Goal: Information Seeking & Learning: Find specific fact

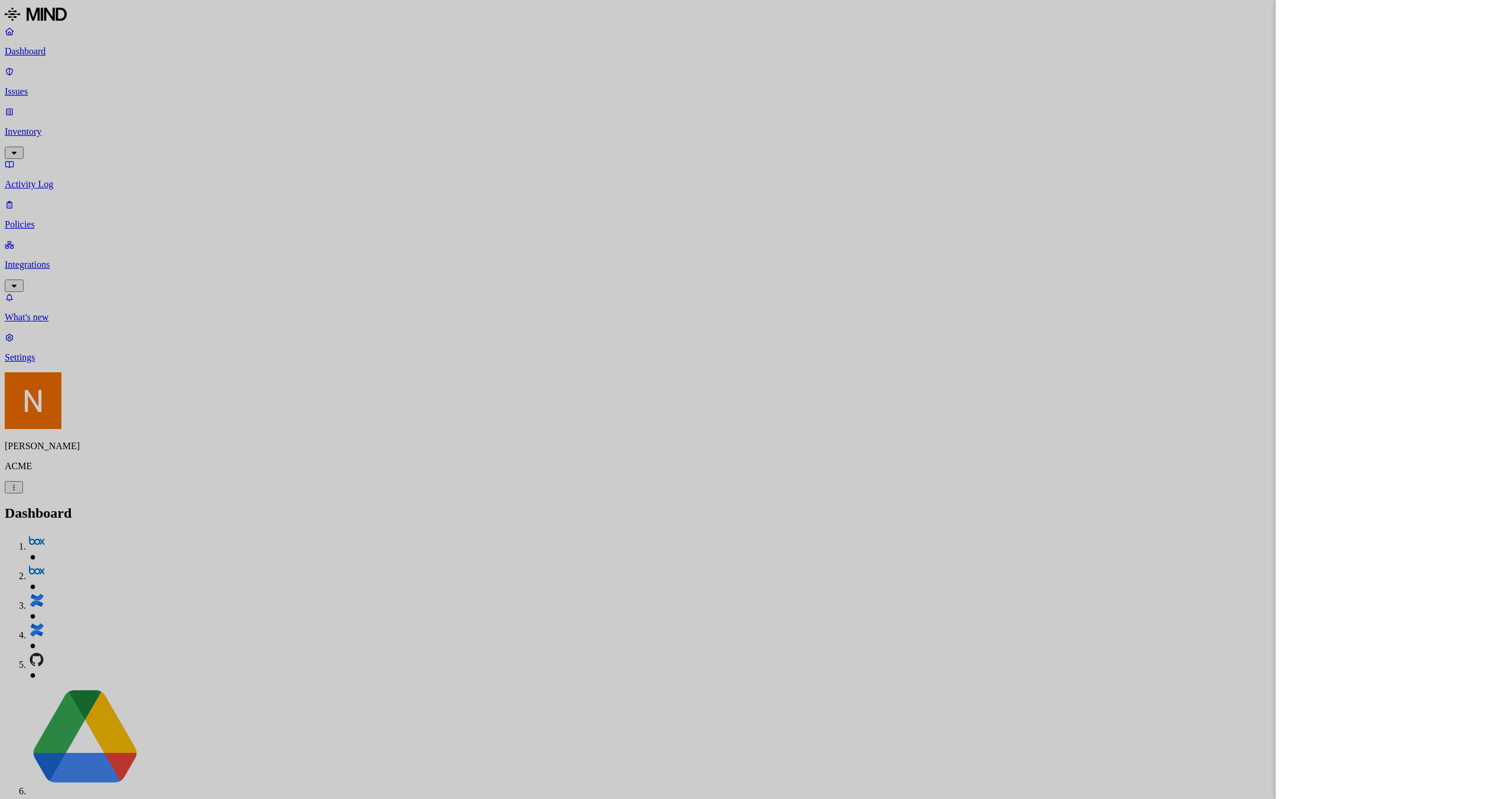
click at [41, 766] on div at bounding box center [756, 400] width 1512 height 799
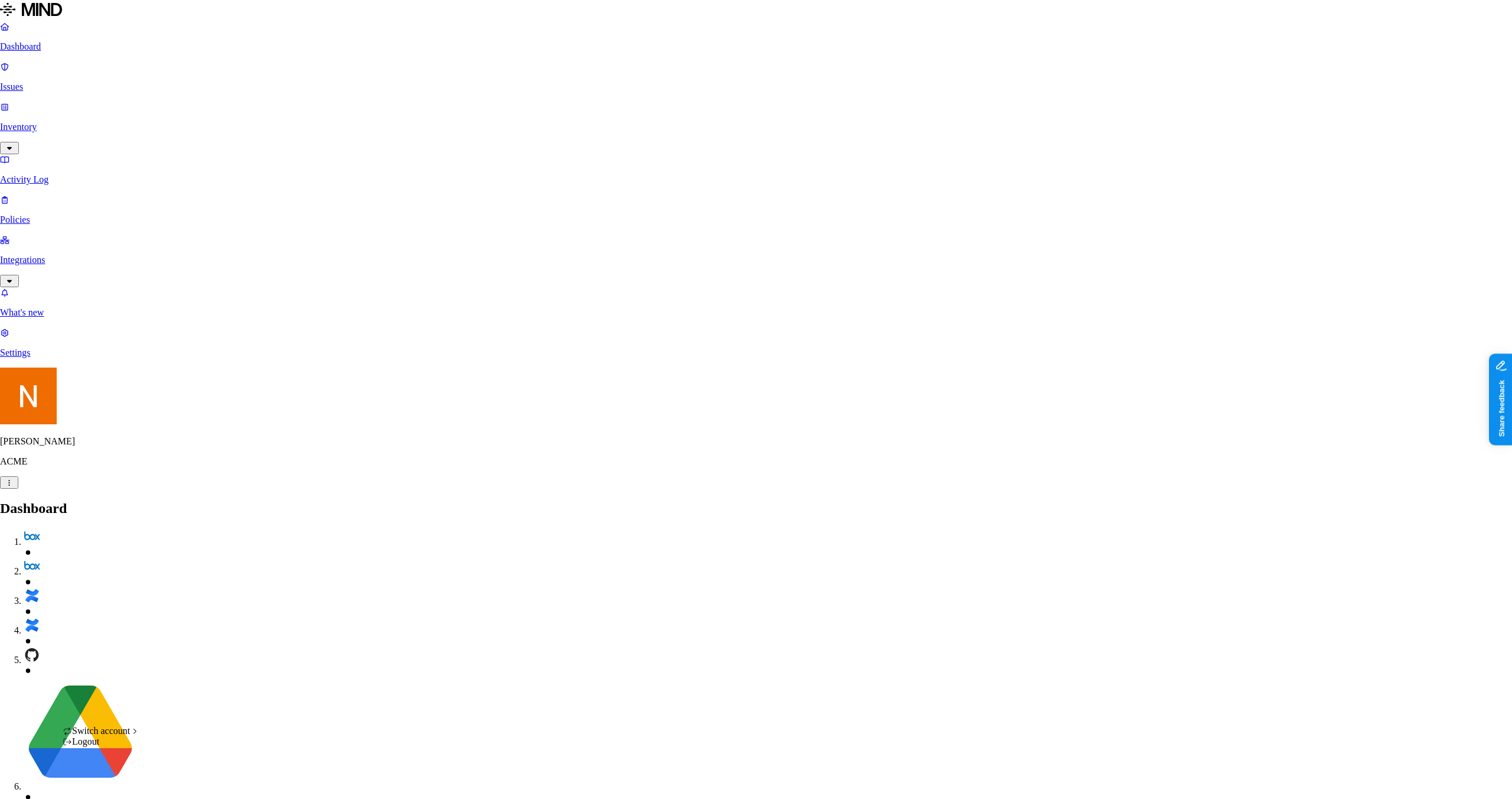
click at [137, 747] on div "Logout" at bounding box center [101, 741] width 77 height 10
click at [208, 587] on div "CloudBees" at bounding box center [208, 582] width 96 height 10
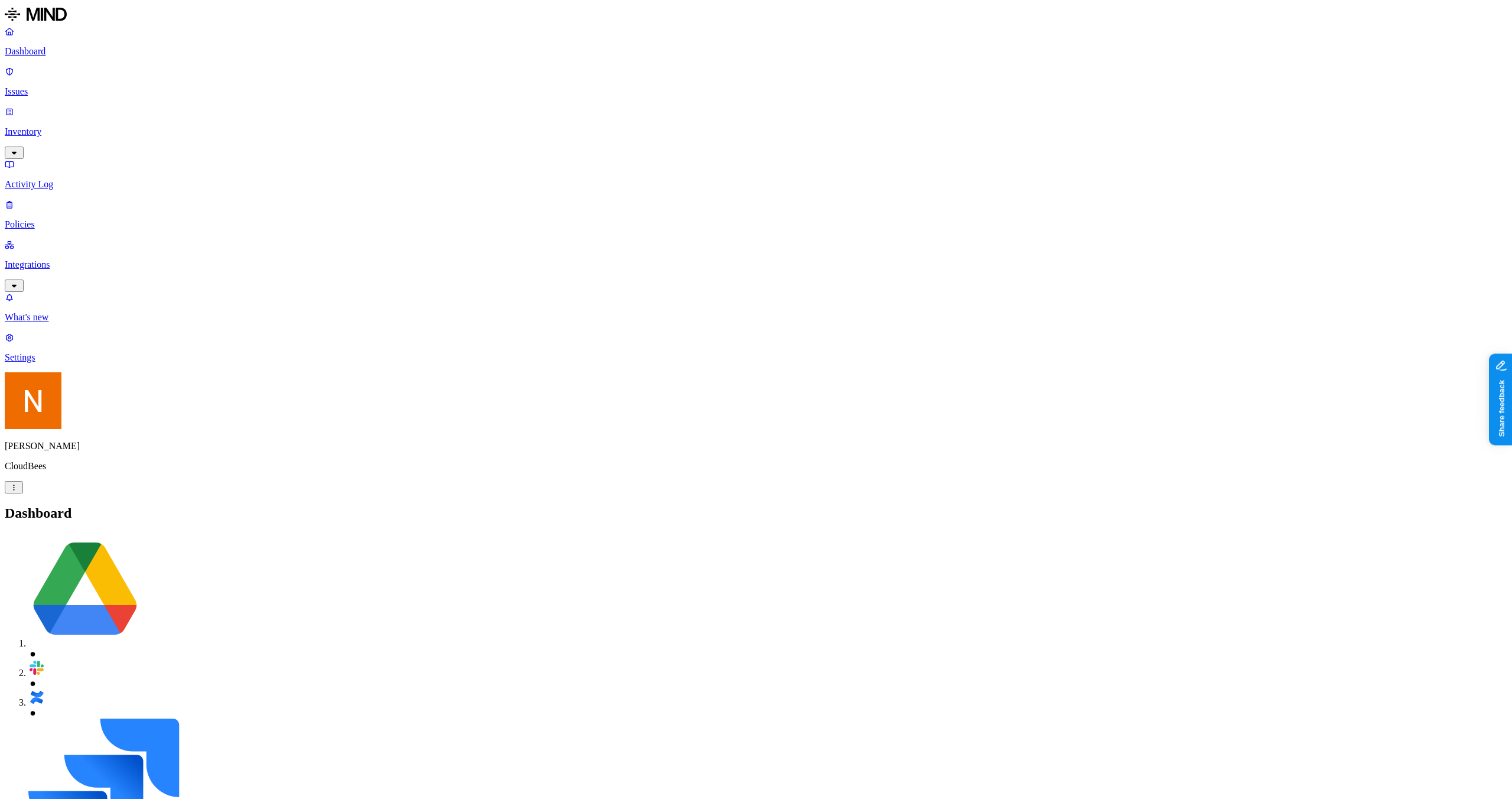
click at [77, 86] on p "Issues" at bounding box center [756, 91] width 1502 height 10
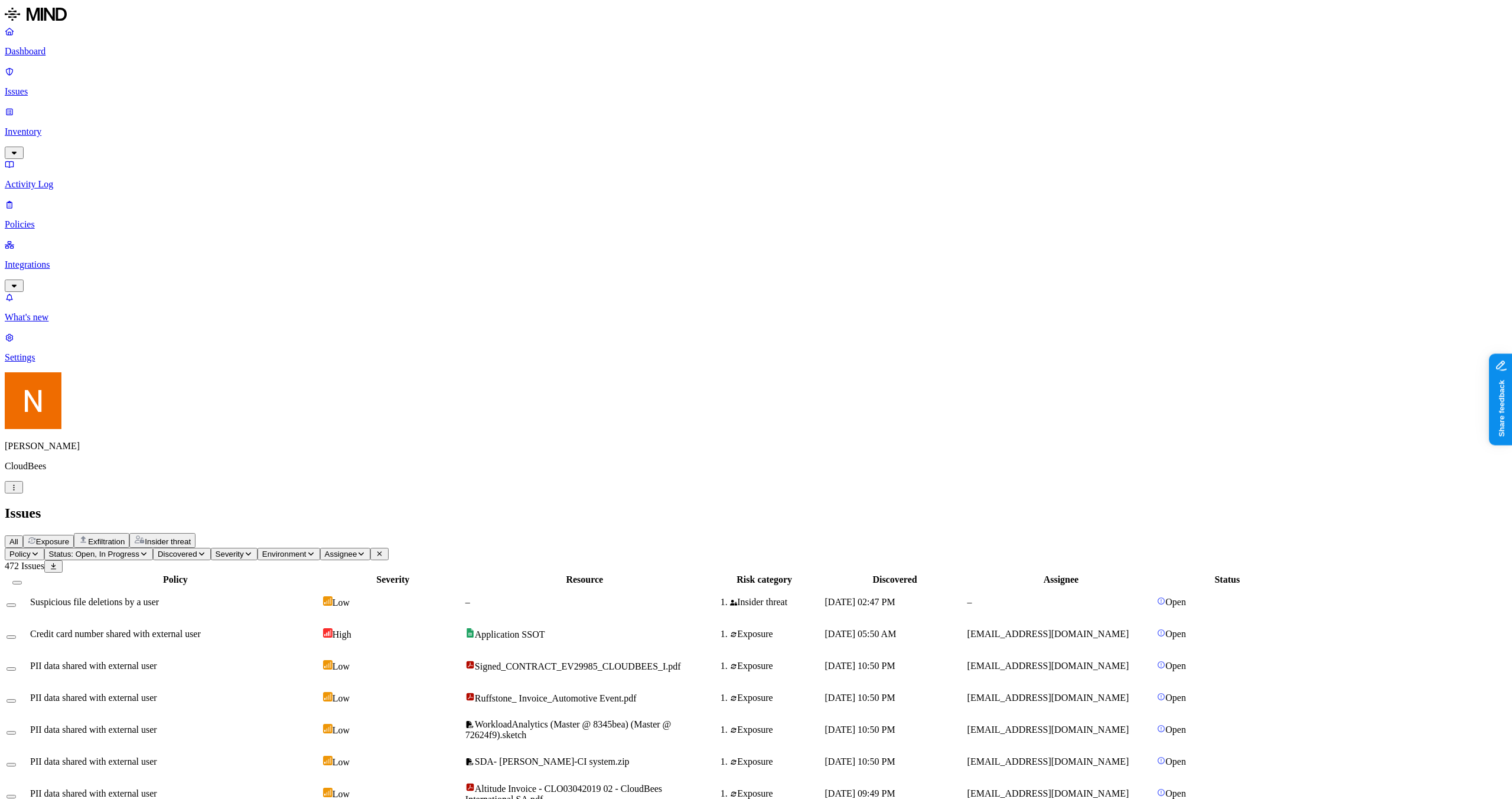
type input "permission"
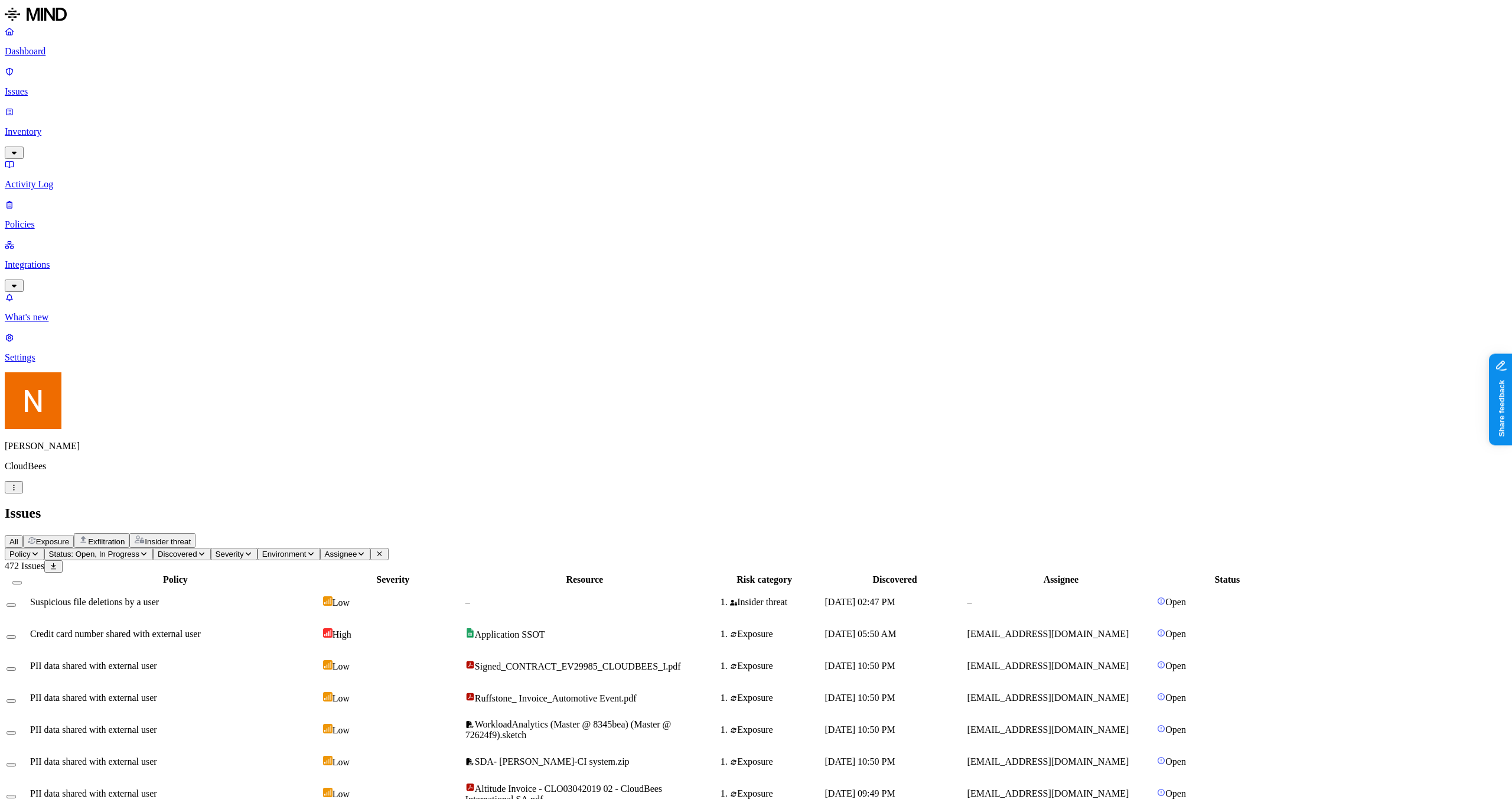
copy h3 "Credit card number shared with external user"
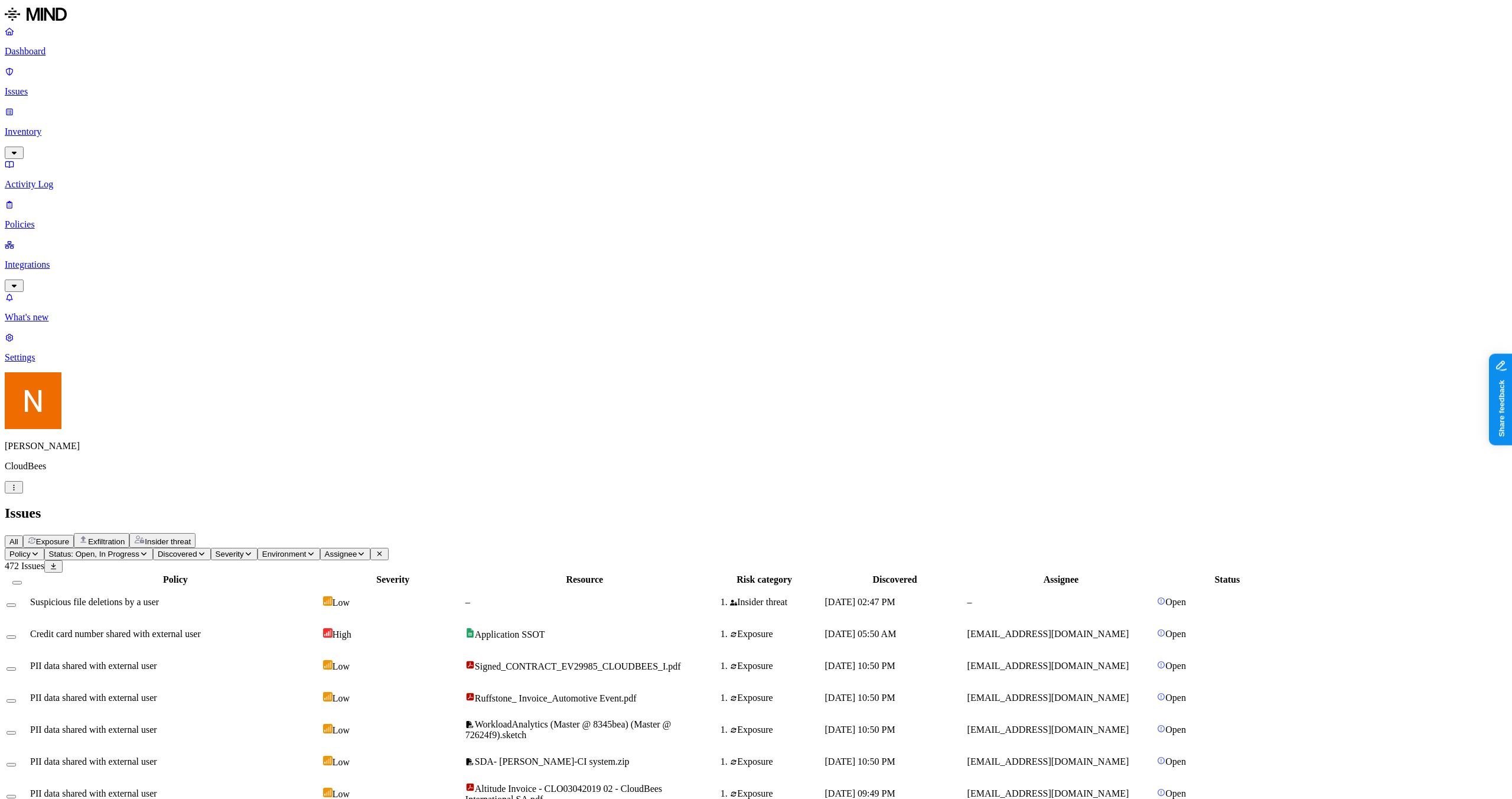
click at [34, 199] on link "Policies" at bounding box center [756, 215] width 1502 height 31
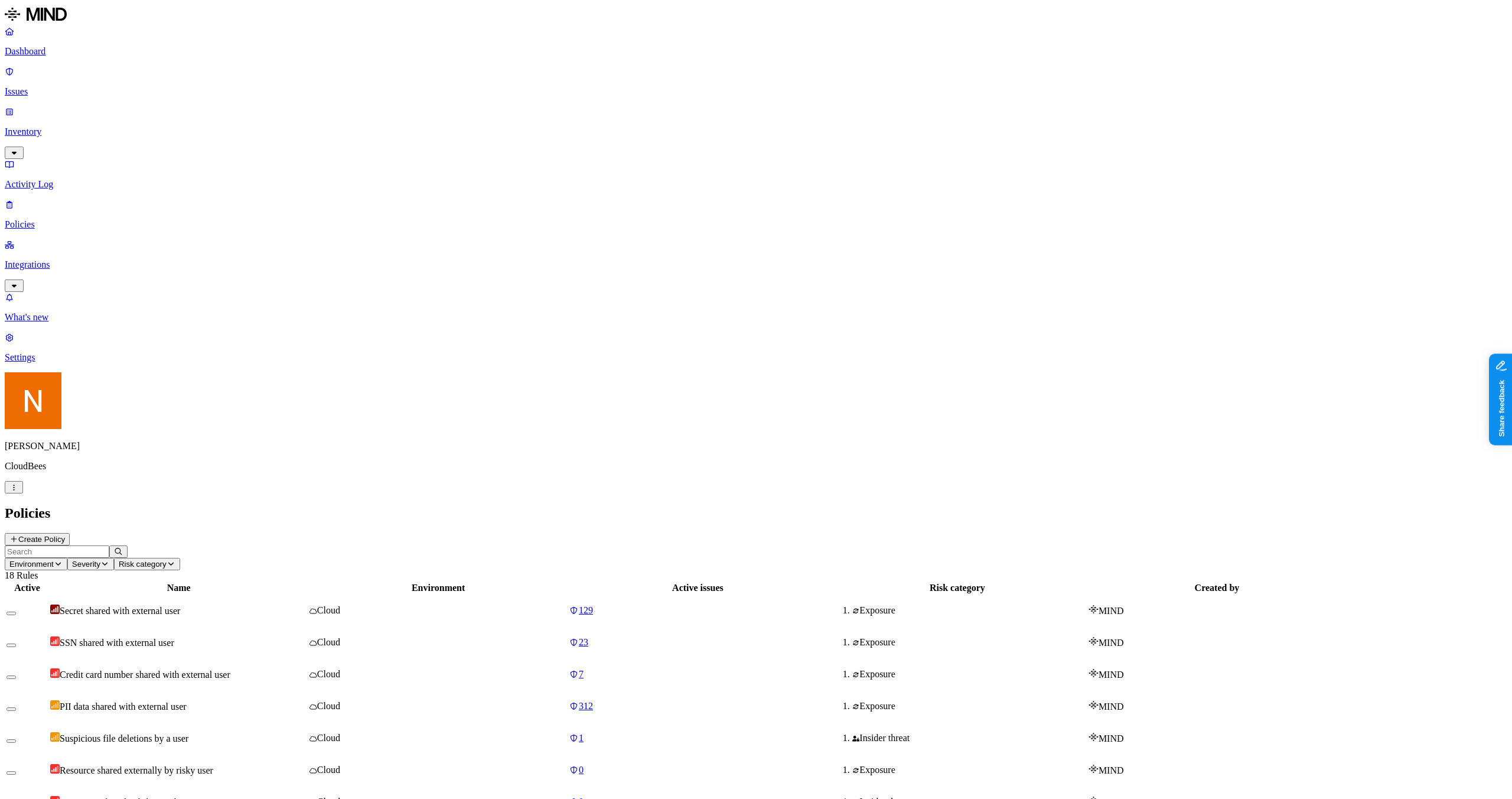
click at [109, 545] on input "text" at bounding box center [57, 551] width 104 height 12
paste input "Credit card number shared with external user"
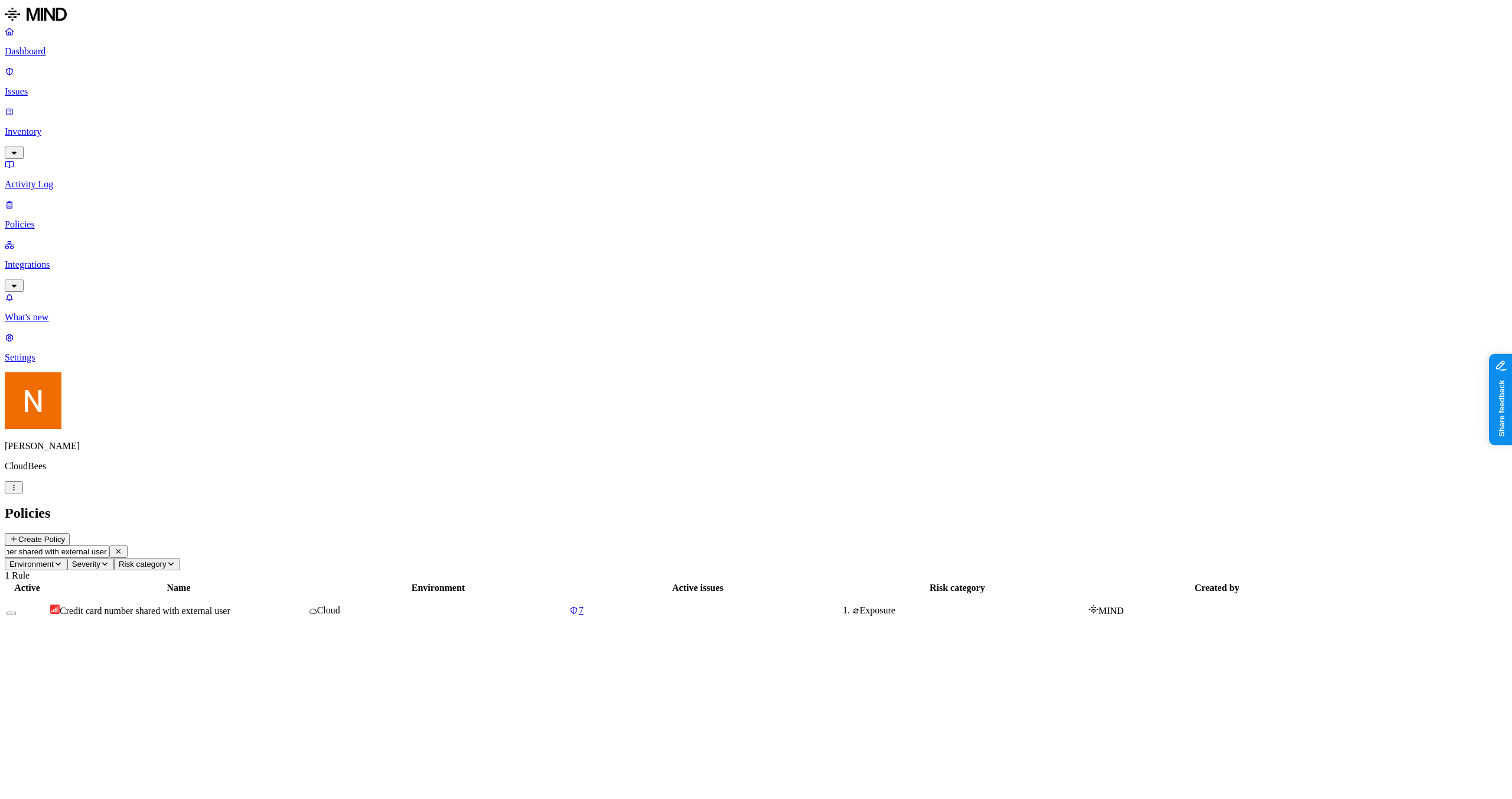
type input "Credit card number shared with external user"
click at [234, 595] on td "Credit card number shared with external user" at bounding box center [178, 610] width 258 height 31
